Goal: Task Accomplishment & Management: Use online tool/utility

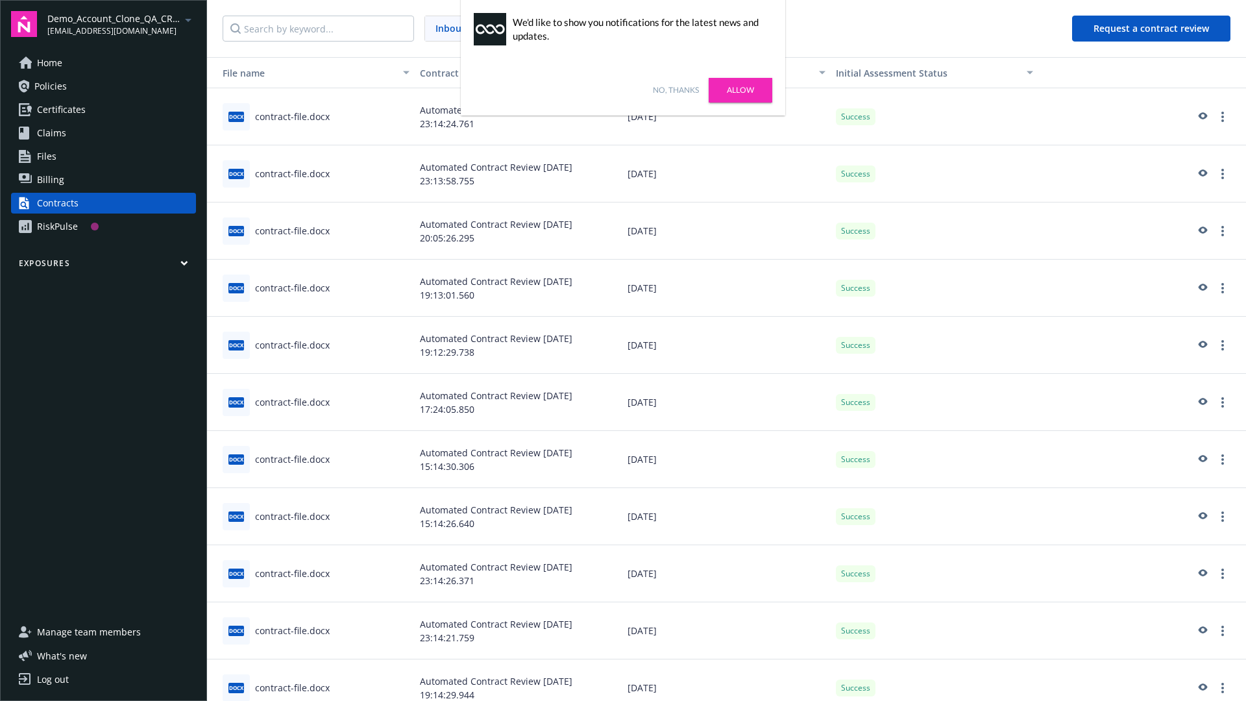
click at [676, 90] on link "No, thanks" at bounding box center [676, 90] width 46 height 12
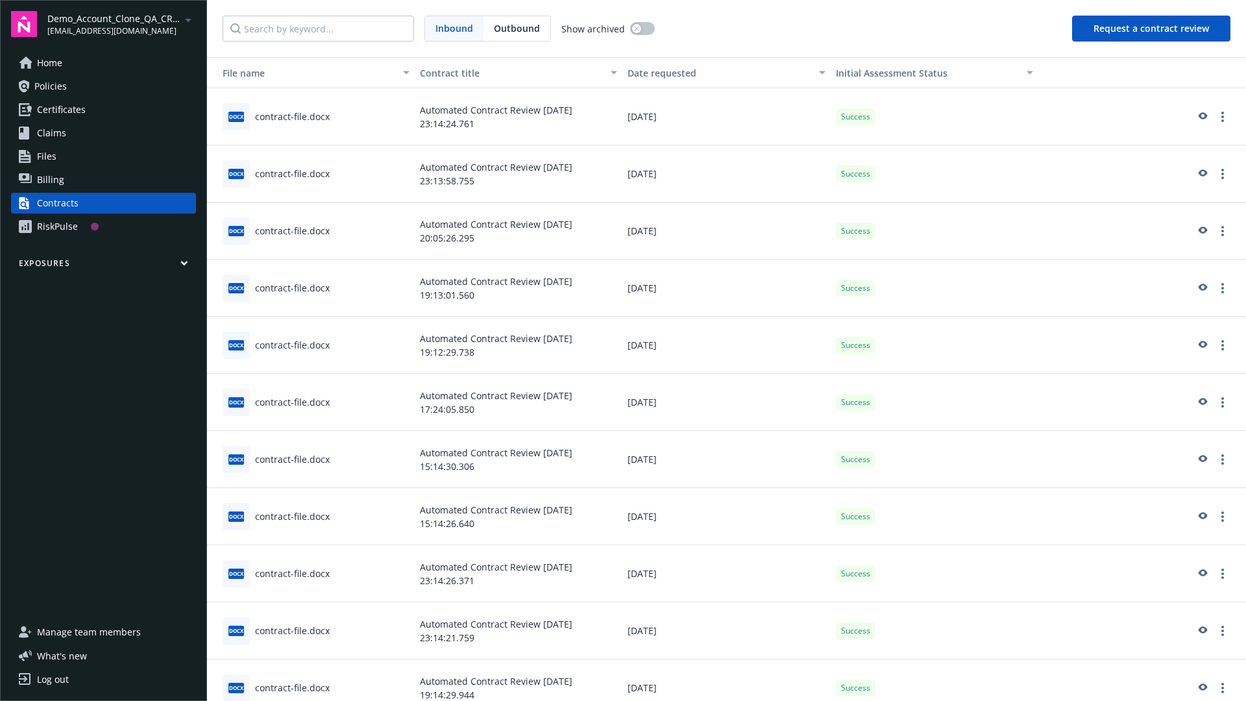
click at [1152, 29] on button "Request a contract review" at bounding box center [1151, 29] width 158 height 26
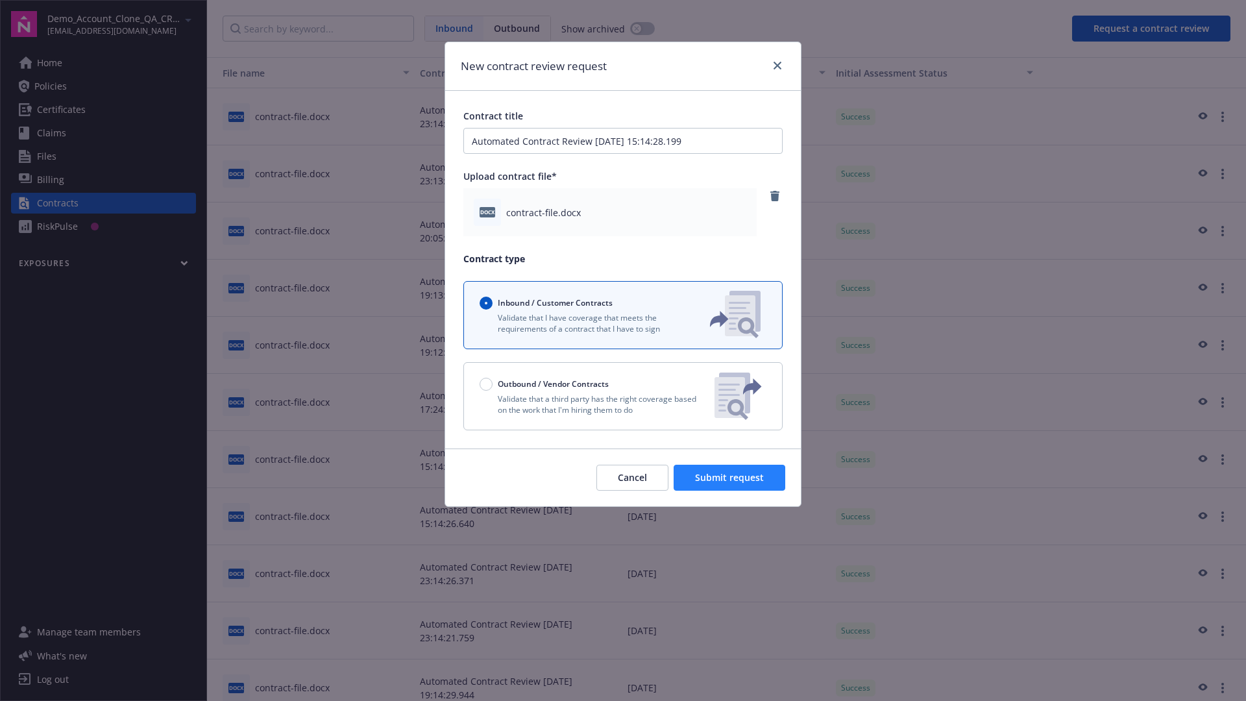
type input "Automated Contract Review 08-15-2025 15:14:28.199"
click at [730, 478] on span "Submit request" at bounding box center [729, 477] width 69 height 12
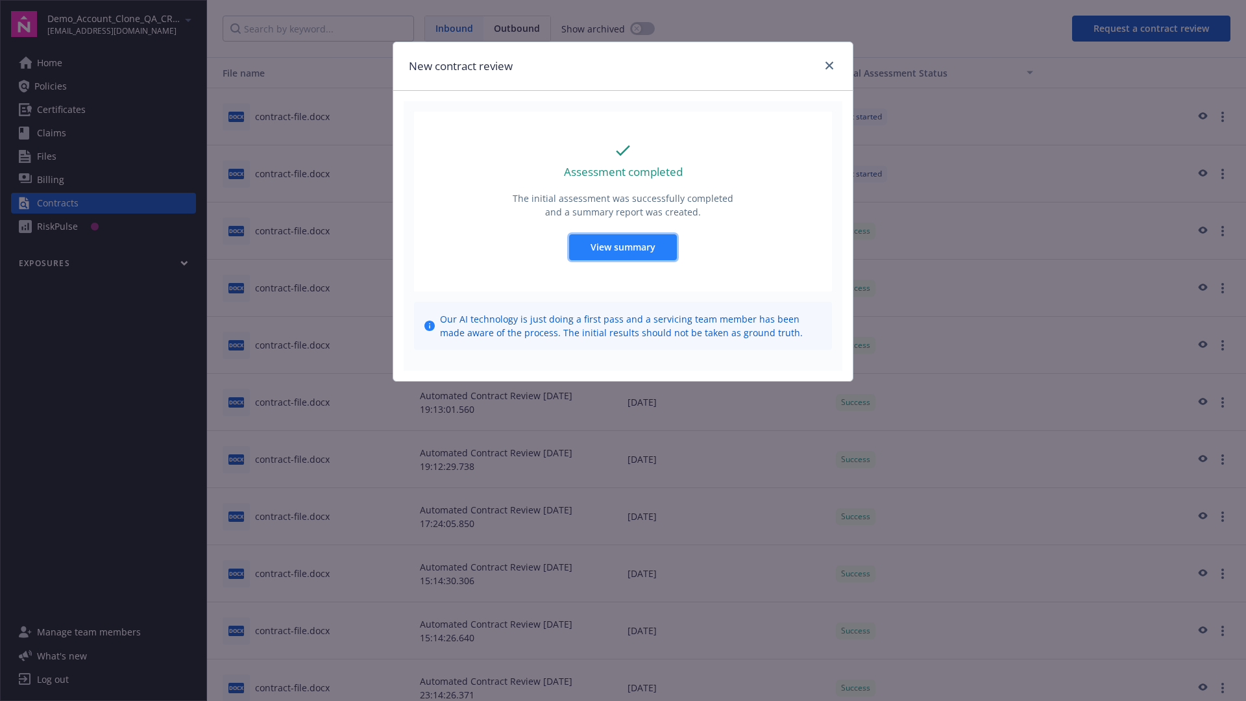
click at [623, 247] on span "View summary" at bounding box center [623, 247] width 65 height 12
